Goal: Find contact information: Find contact information

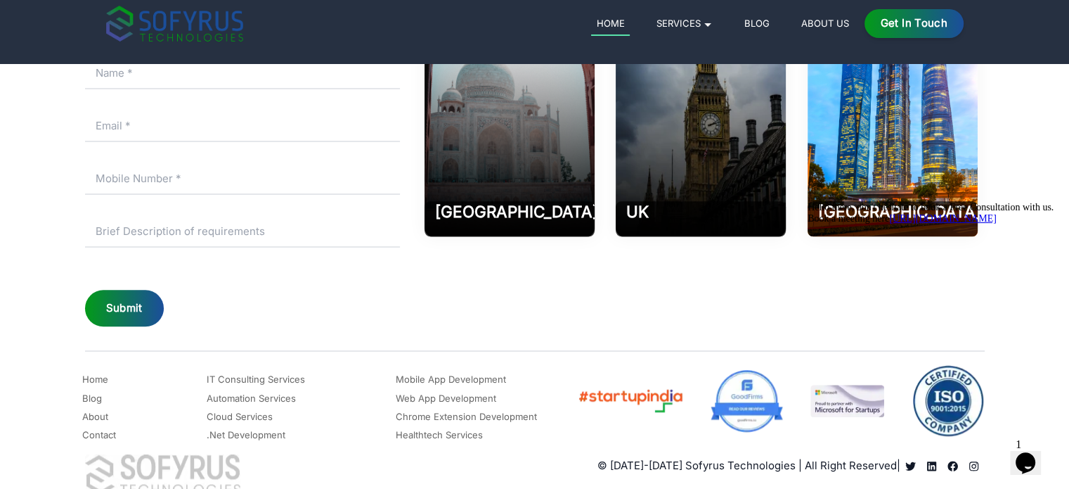
scroll to position [6604, 0]
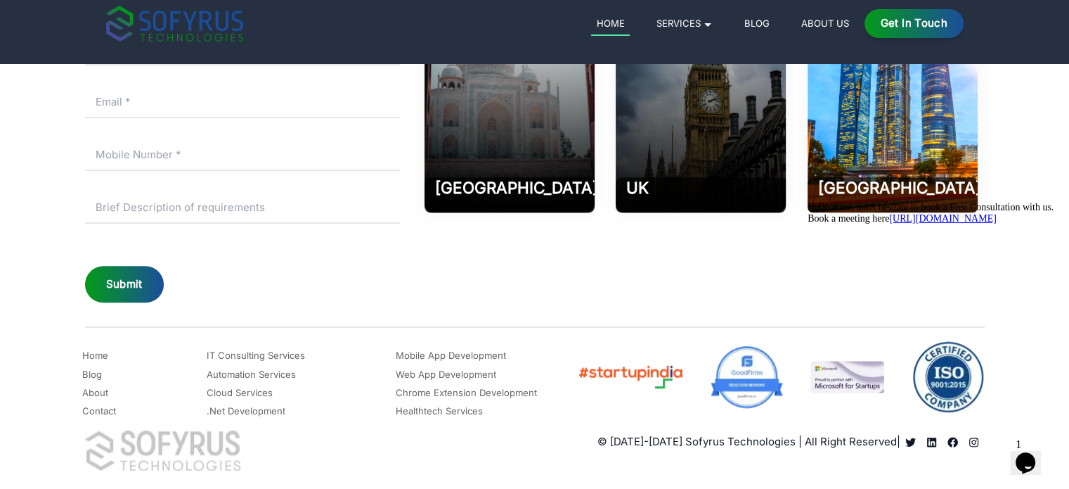
click at [899, 30] on div "Get in Touch" at bounding box center [914, 23] width 99 height 29
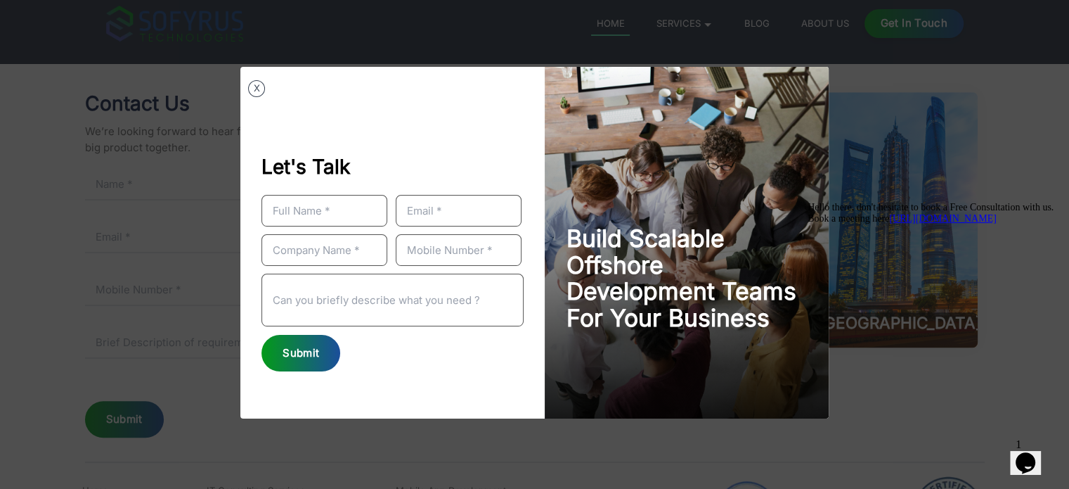
scroll to position [6464, 0]
click at [858, 119] on div "X Let's Talk Submit Build Scalable Offshore Development Teams For Your Business" at bounding box center [534, 244] width 1069 height 489
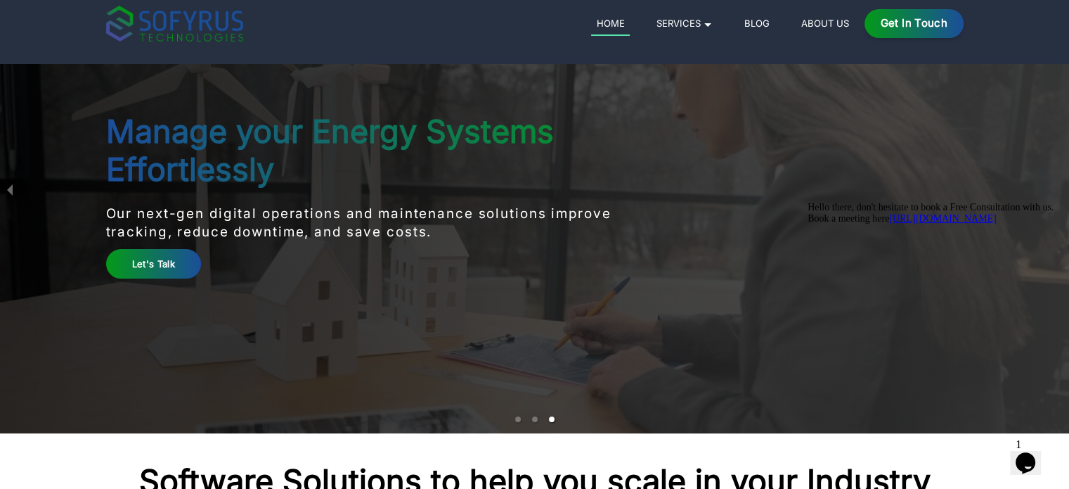
scroll to position [0, 0]
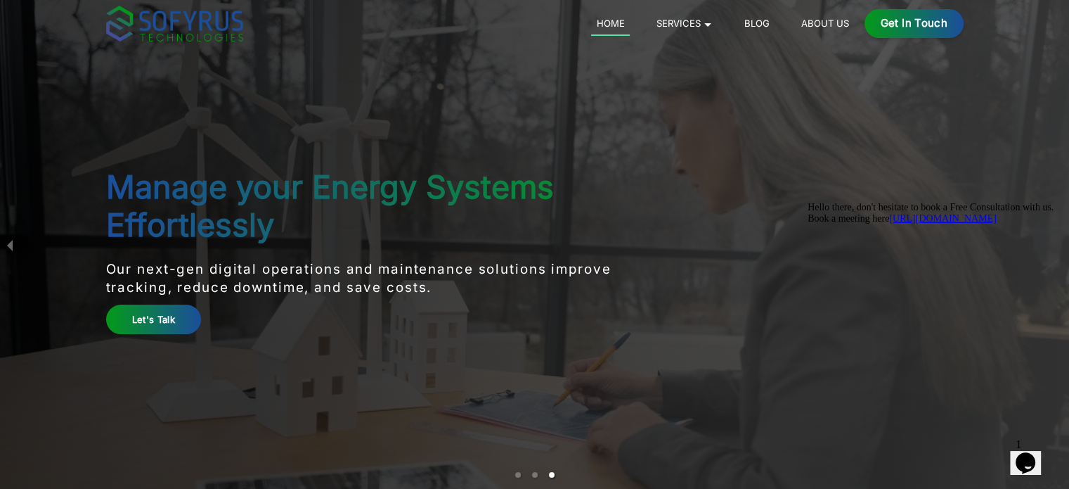
click at [829, 23] on link "About Us" at bounding box center [825, 23] width 58 height 17
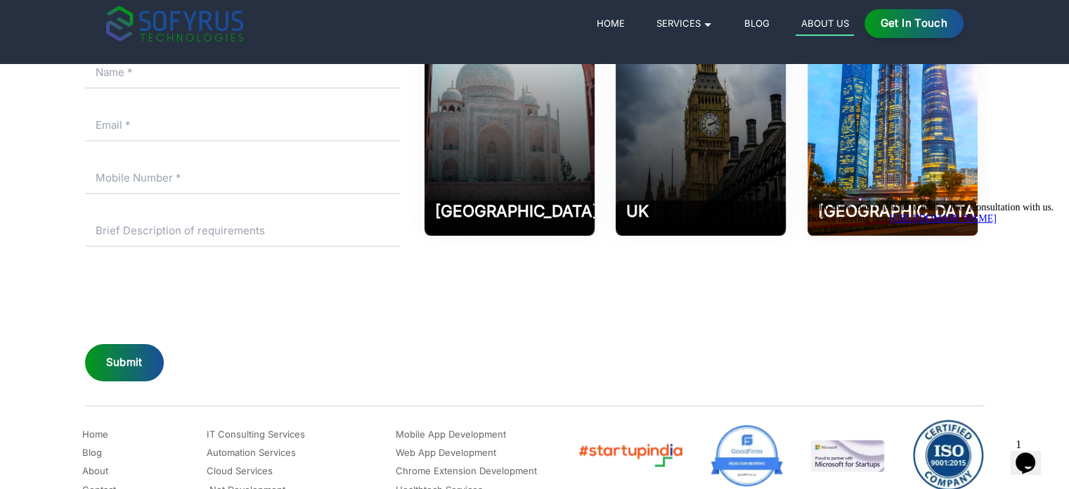
scroll to position [2038, 0]
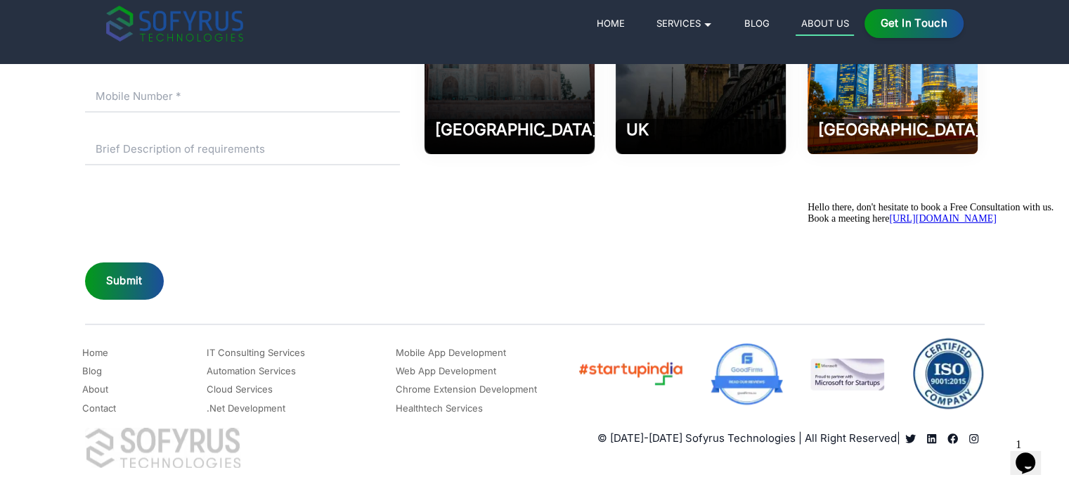
click at [808, 202] on icon "Chat attention grabber" at bounding box center [808, 202] width 0 height 0
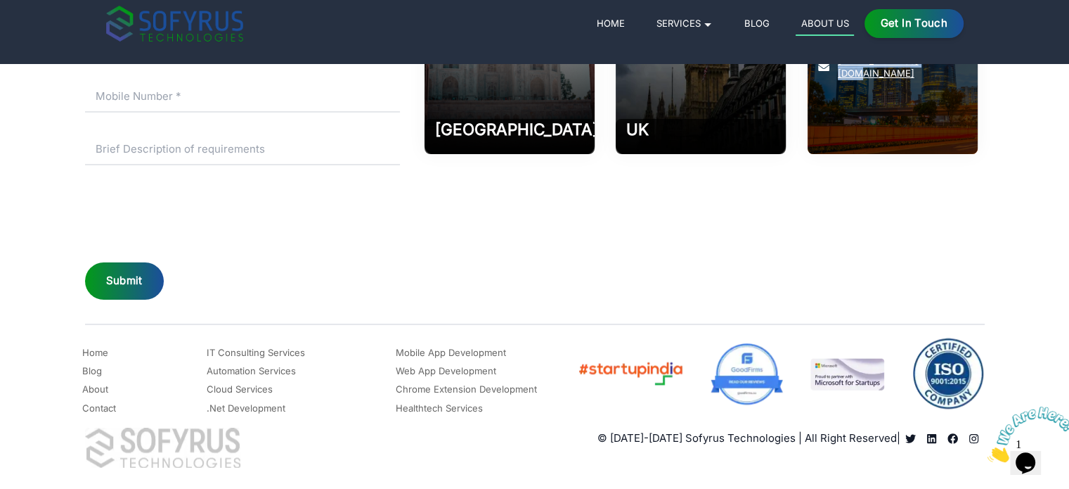
drag, startPoint x: 942, startPoint y: 254, endPoint x: 837, endPoint y: 255, distance: 104.7
click at [837, 81] on p "[EMAIL_ADDRESS][DOMAIN_NAME]" at bounding box center [892, 67] width 149 height 27
copy link "[EMAIL_ADDRESS][DOMAIN_NAME]"
